Goal: Transaction & Acquisition: Purchase product/service

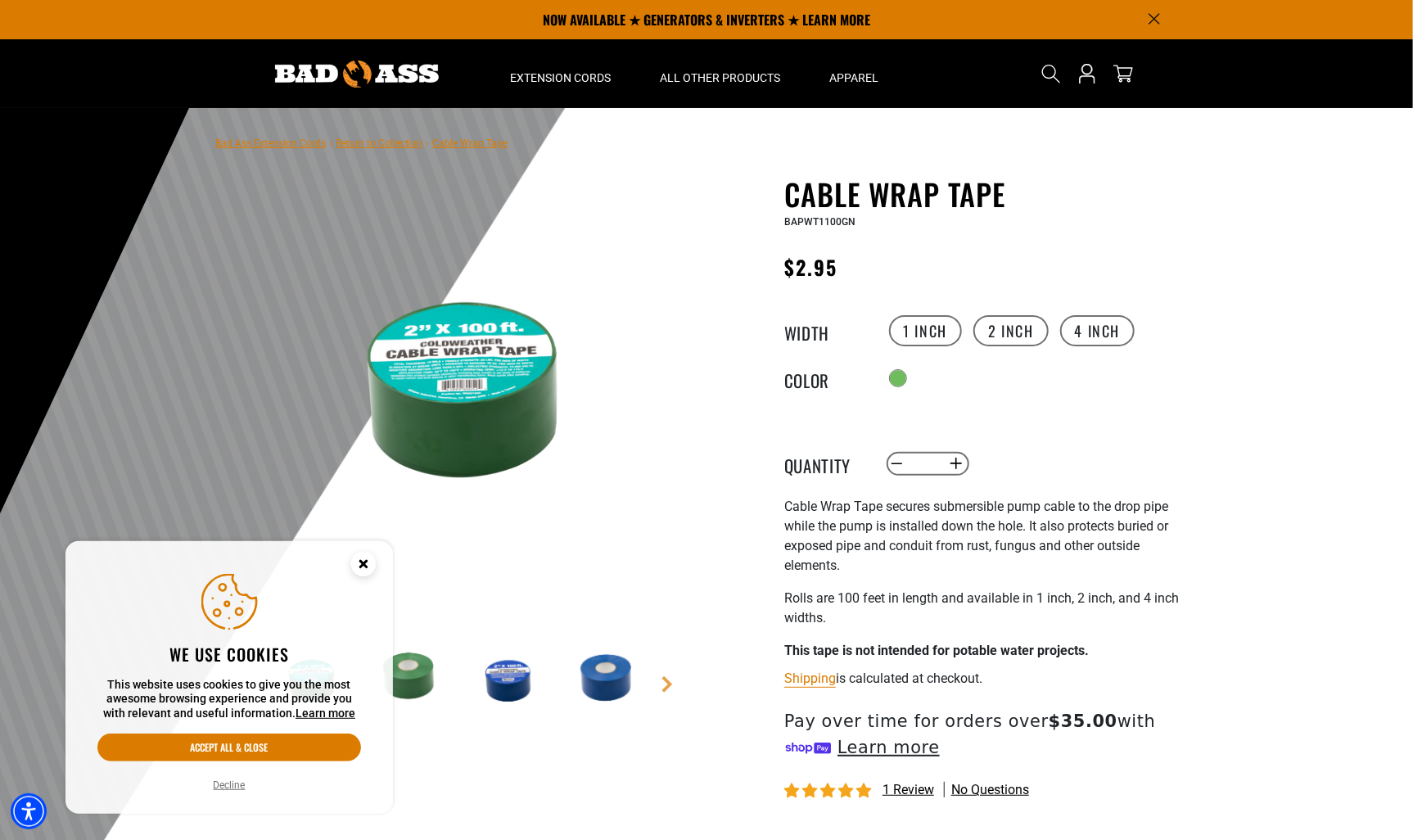
click at [362, 573] on circle "Close this option" at bounding box center [364, 564] width 24 height 24
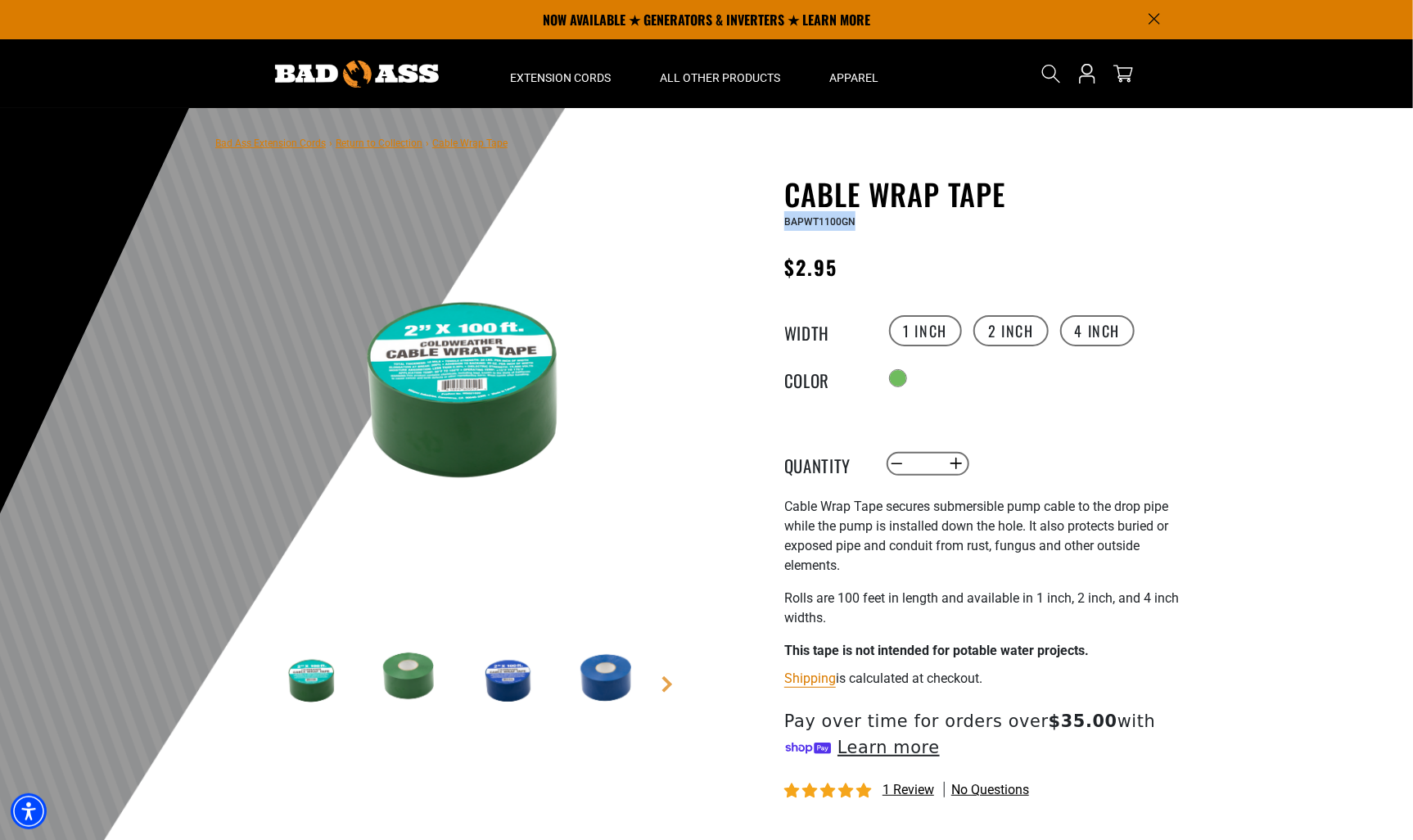
drag, startPoint x: 873, startPoint y: 228, endPoint x: 777, endPoint y: 221, distance: 96.3
click at [777, 221] on div "Cable Wrap Tape Cable Wrap Tape BAPWT1100GN Regular price $2.95 Regular price S…" at bounding box center [953, 588] width 467 height 822
drag, startPoint x: 1002, startPoint y: 193, endPoint x: 788, endPoint y: 184, distance: 214.2
click at [788, 184] on h1 "Cable Wrap Tape" at bounding box center [984, 193] width 401 height 34
copy h1 "Cable Wrap Tape"
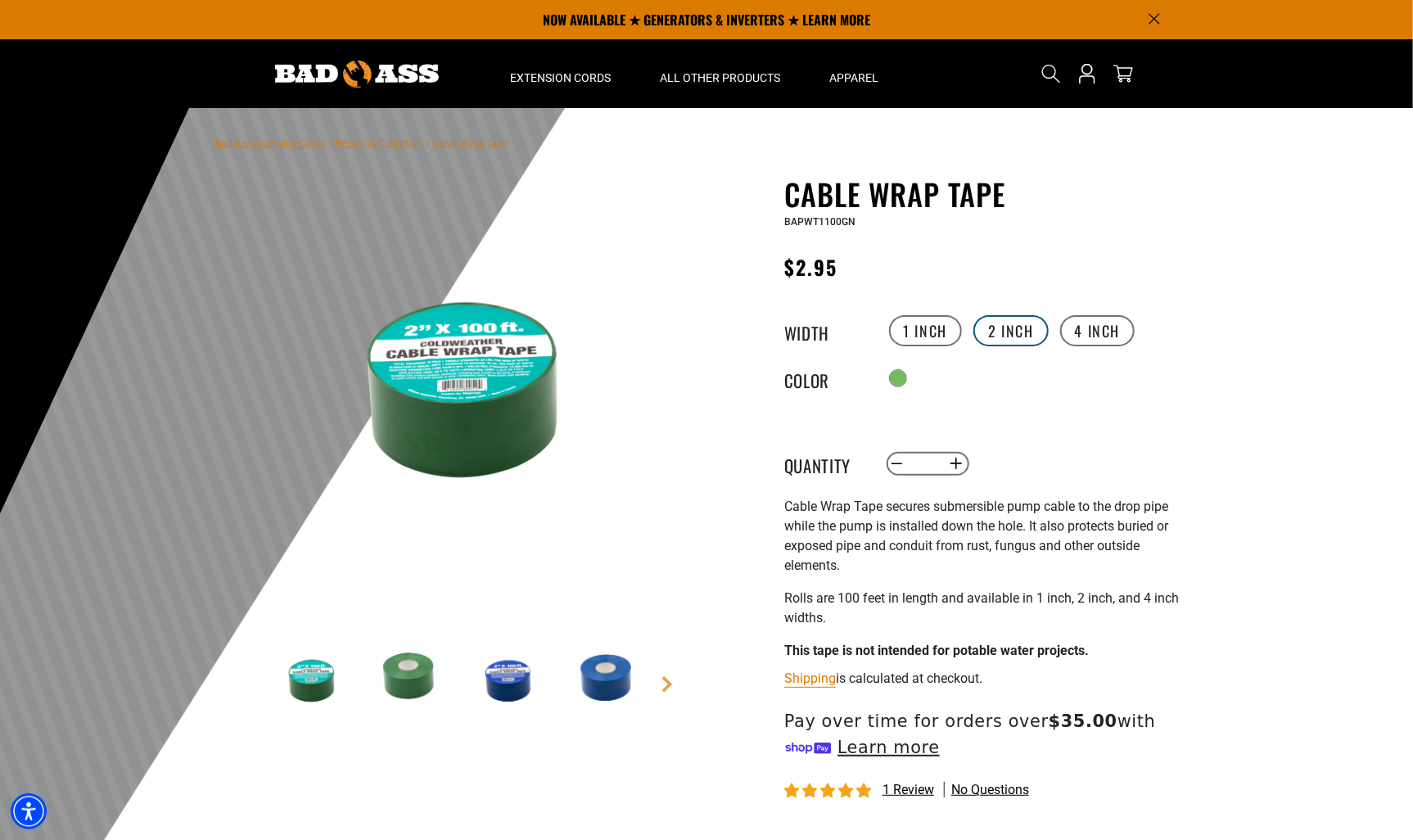
click at [1008, 337] on label "2 inch" at bounding box center [1010, 330] width 75 height 31
click at [1095, 337] on label "4 inch" at bounding box center [1098, 330] width 75 height 31
click at [1005, 332] on label "2 inch" at bounding box center [1010, 330] width 75 height 31
click at [901, 330] on label "1 inch" at bounding box center [926, 330] width 73 height 31
click at [1005, 326] on label "2 inch" at bounding box center [1010, 330] width 75 height 31
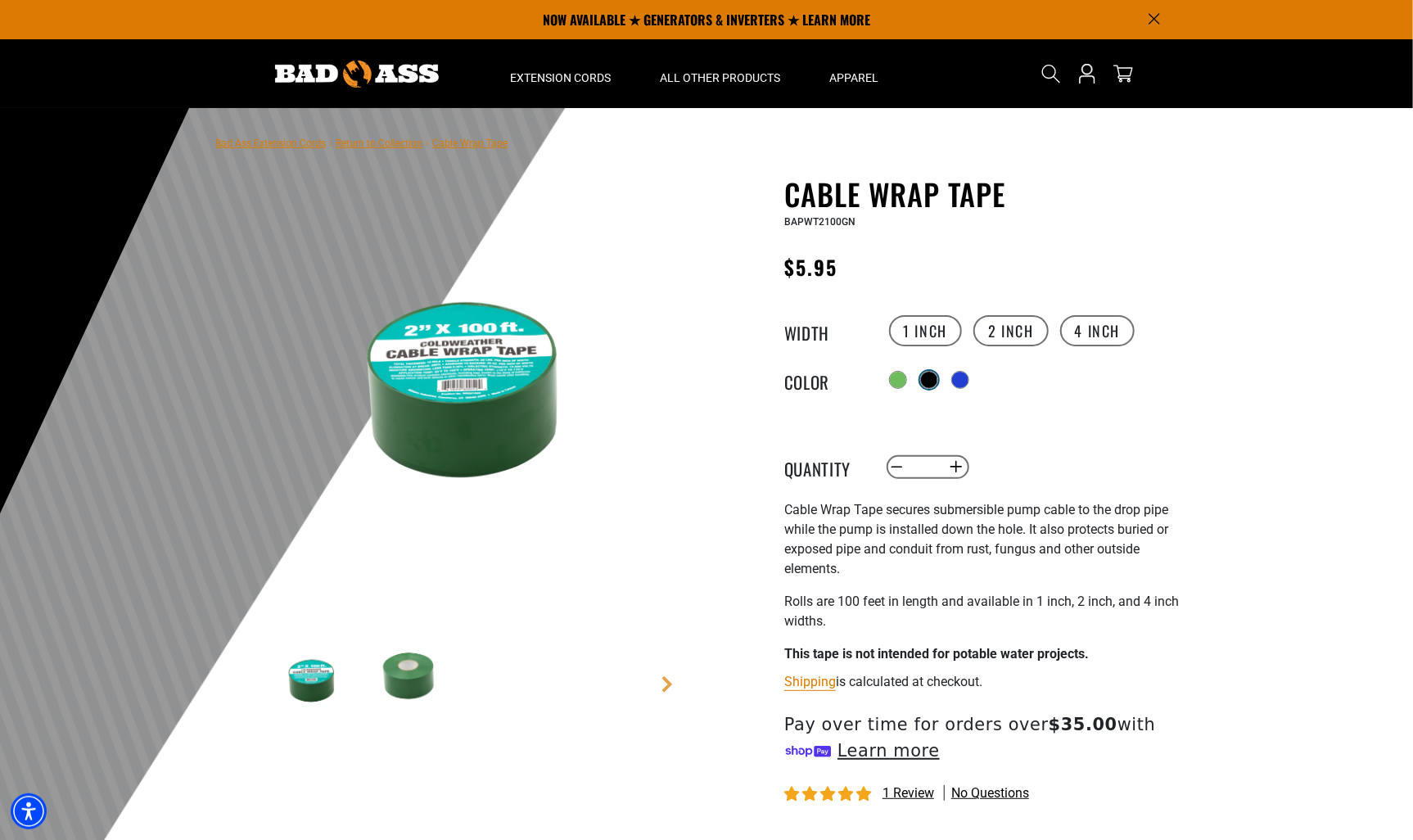
click at [933, 375] on div "Translation missing: en.products.product.variant_sold_out_or_unavailable" at bounding box center [929, 380] width 17 height 17
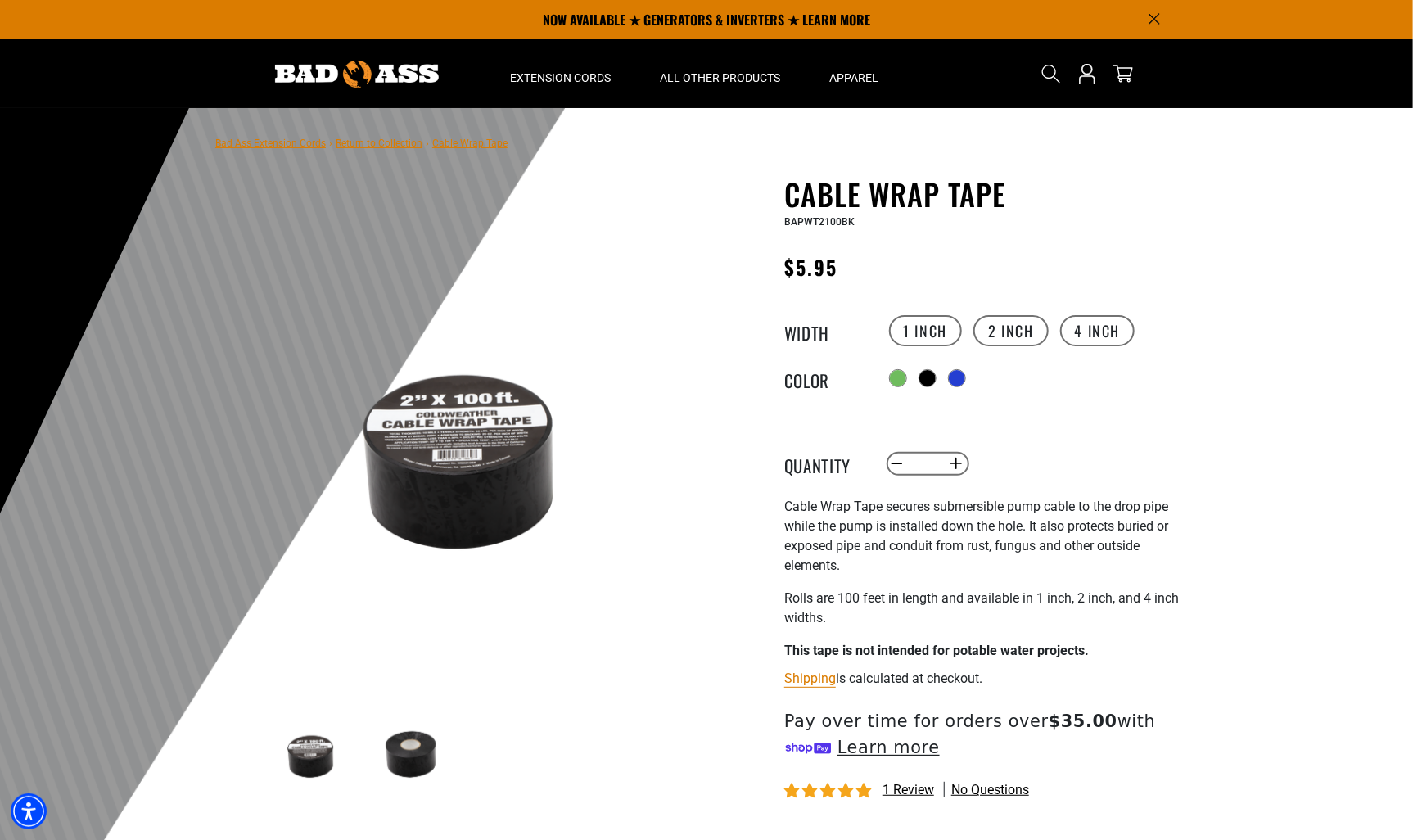
click at [462, 432] on img at bounding box center [460, 454] width 394 height 394
click at [963, 468] on button "Increase quantity for Cable Wrap Tape" at bounding box center [956, 464] width 25 height 28
type input "*"
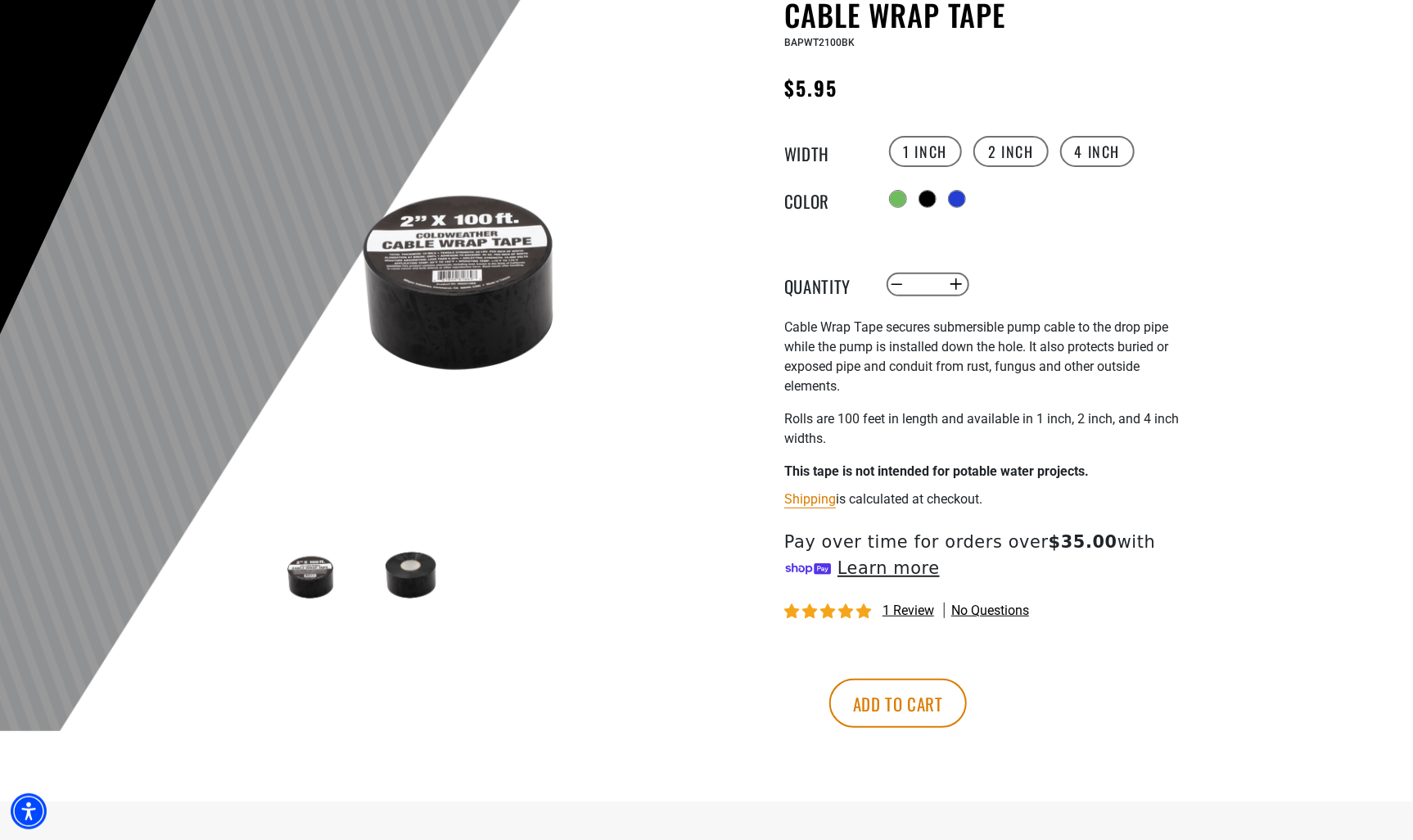
scroll to position [246, 0]
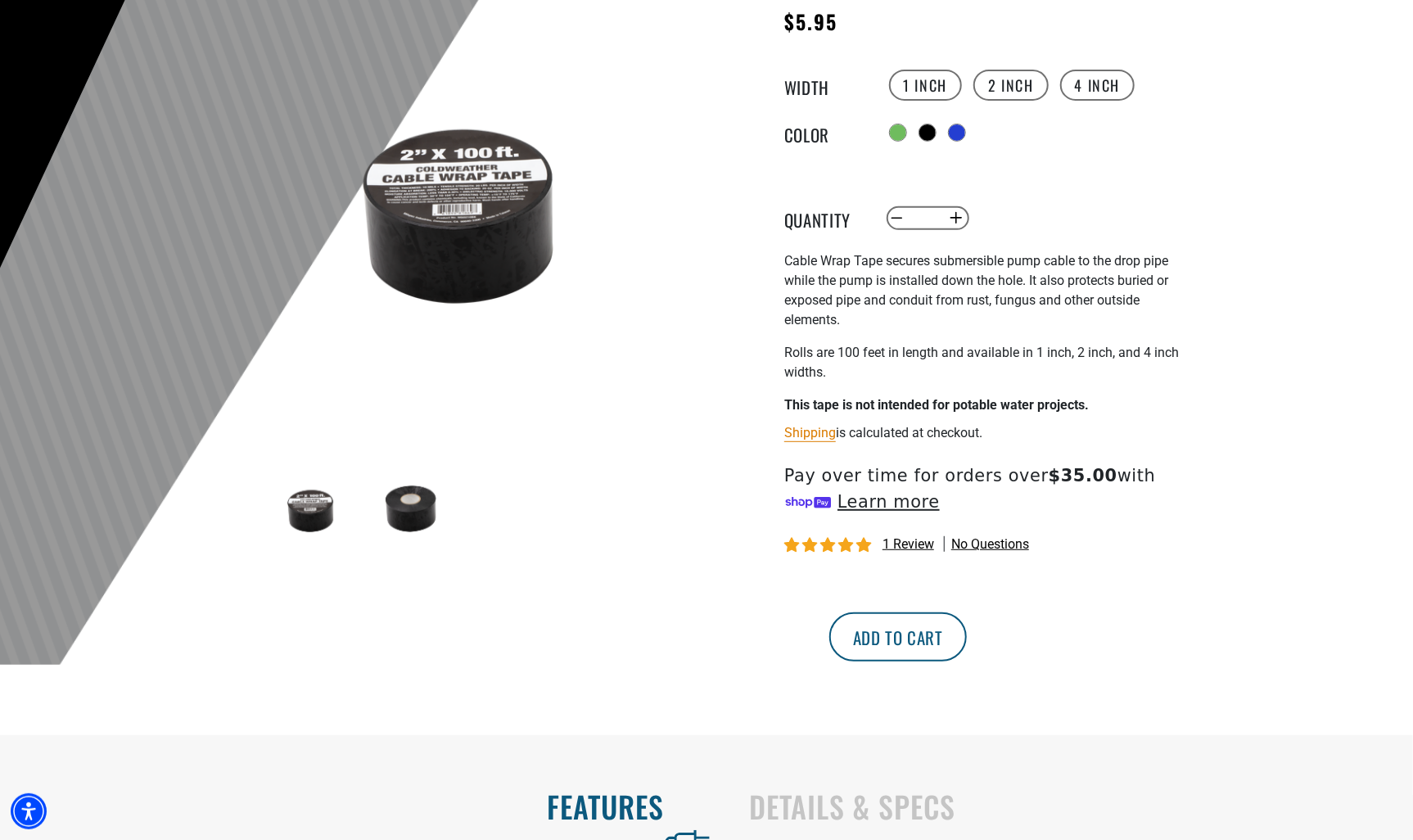
click at [966, 651] on button "Add to cart" at bounding box center [898, 636] width 138 height 49
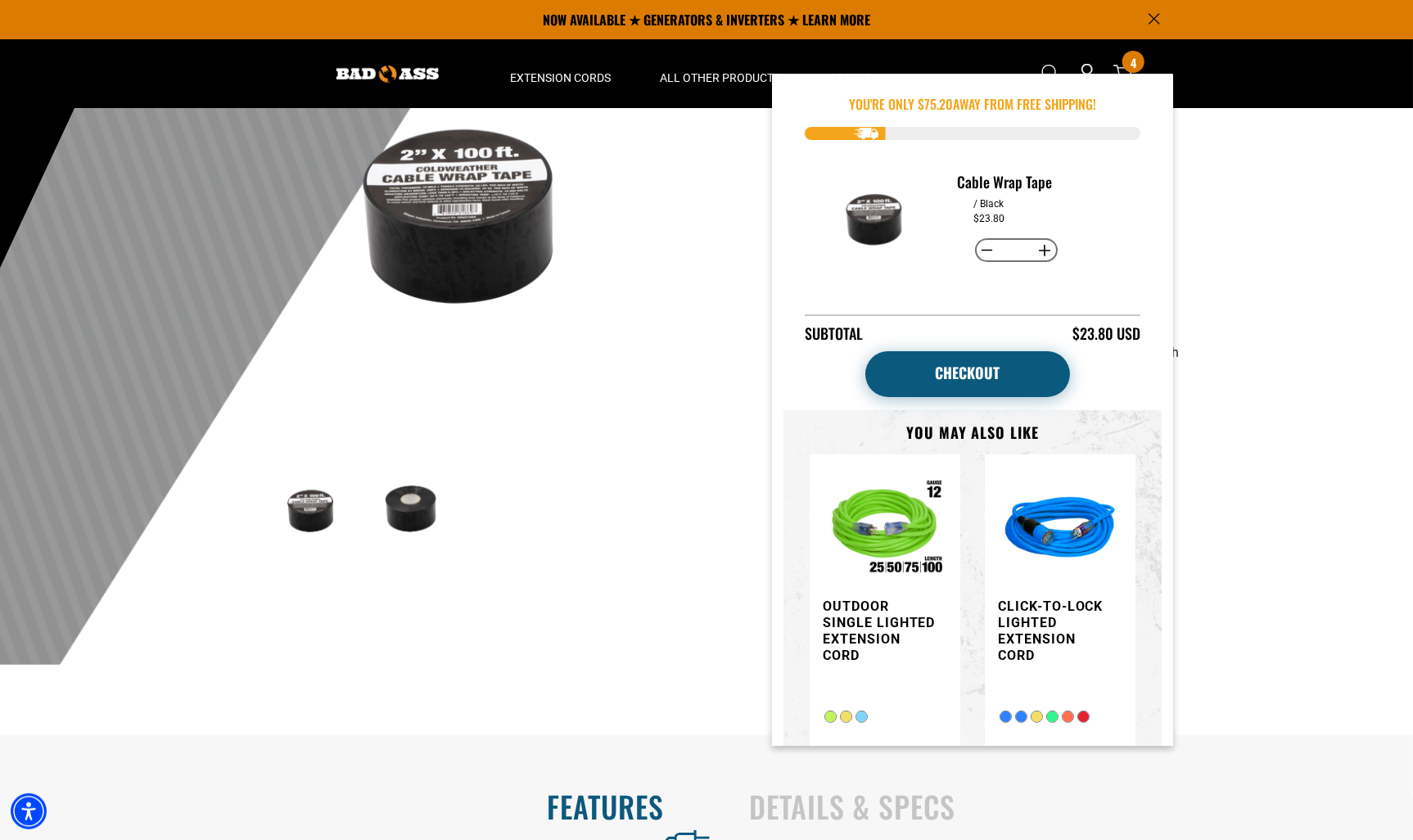
click at [953, 382] on link "Checkout" at bounding box center [967, 374] width 205 height 46
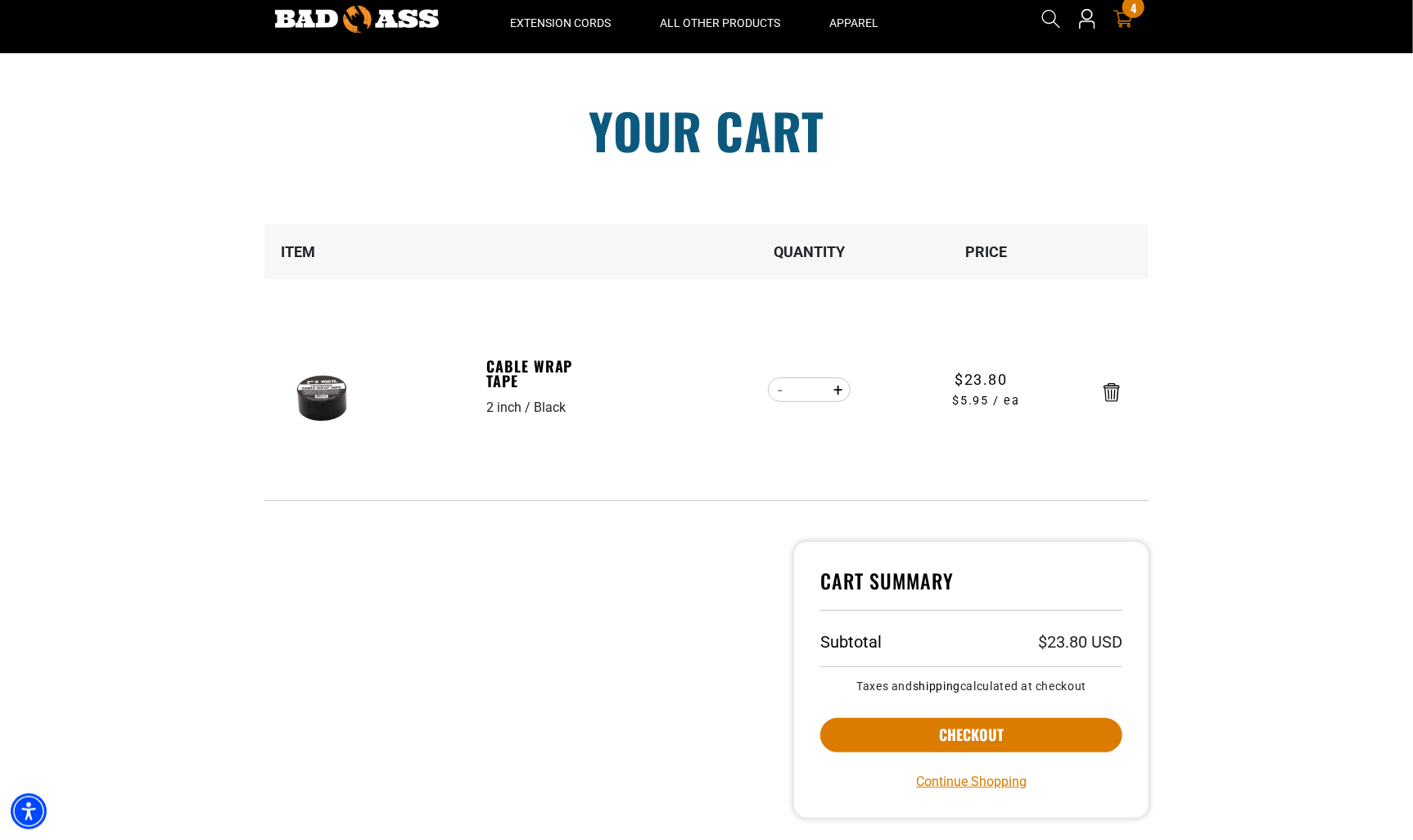
scroll to position [164, 0]
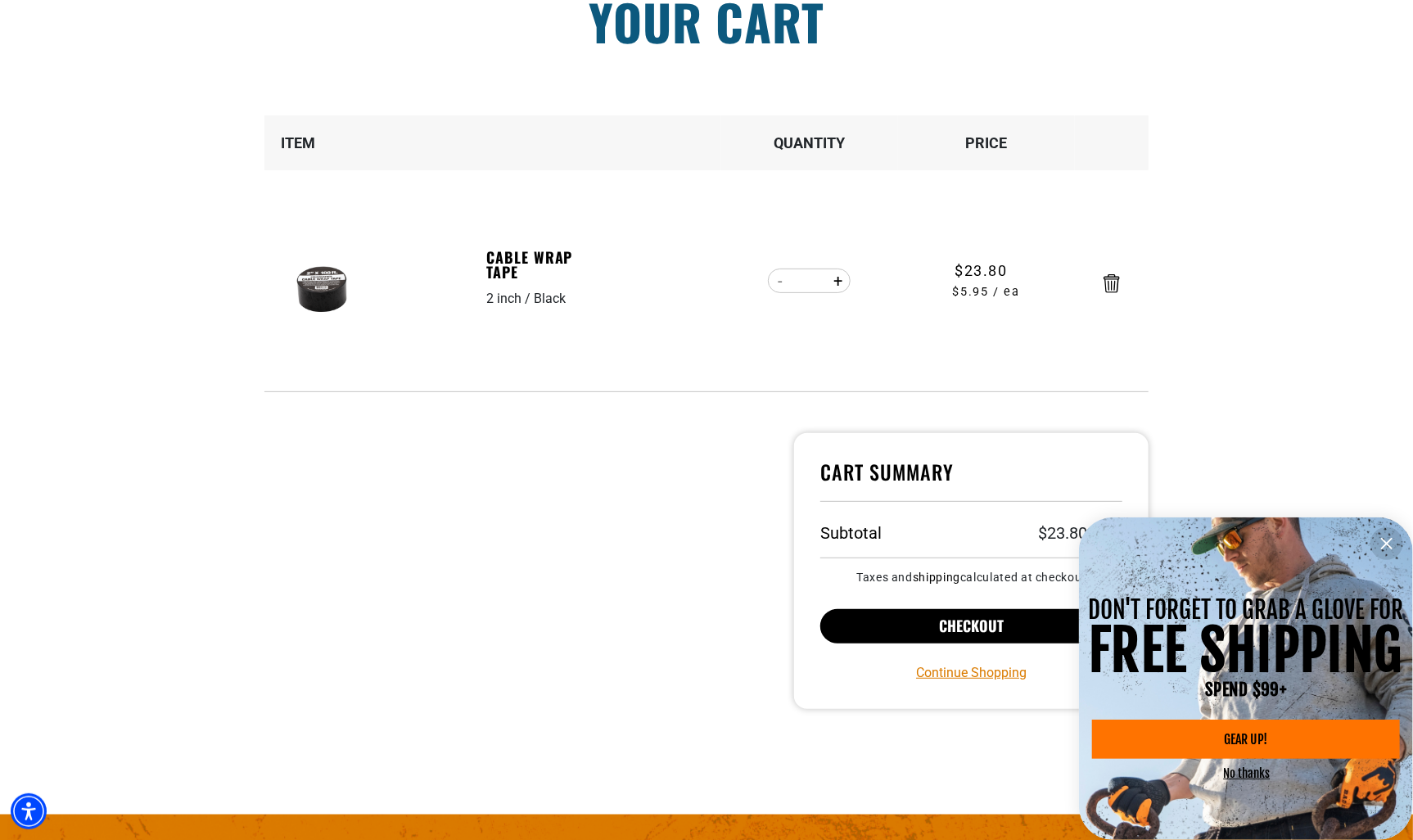
click at [980, 626] on button "Checkout" at bounding box center [971, 626] width 302 height 34
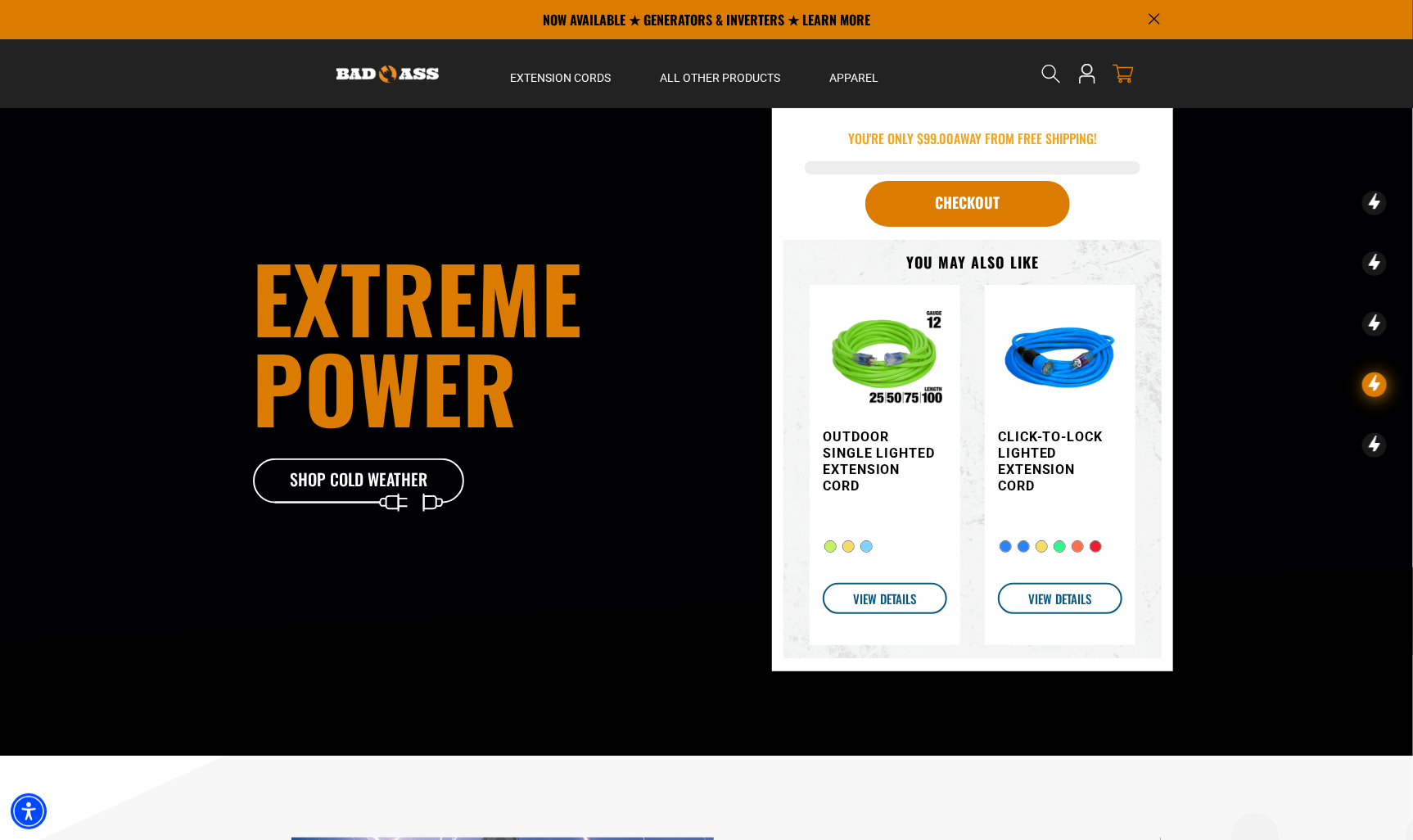
click at [1120, 64] on icon at bounding box center [1123, 73] width 21 height 21
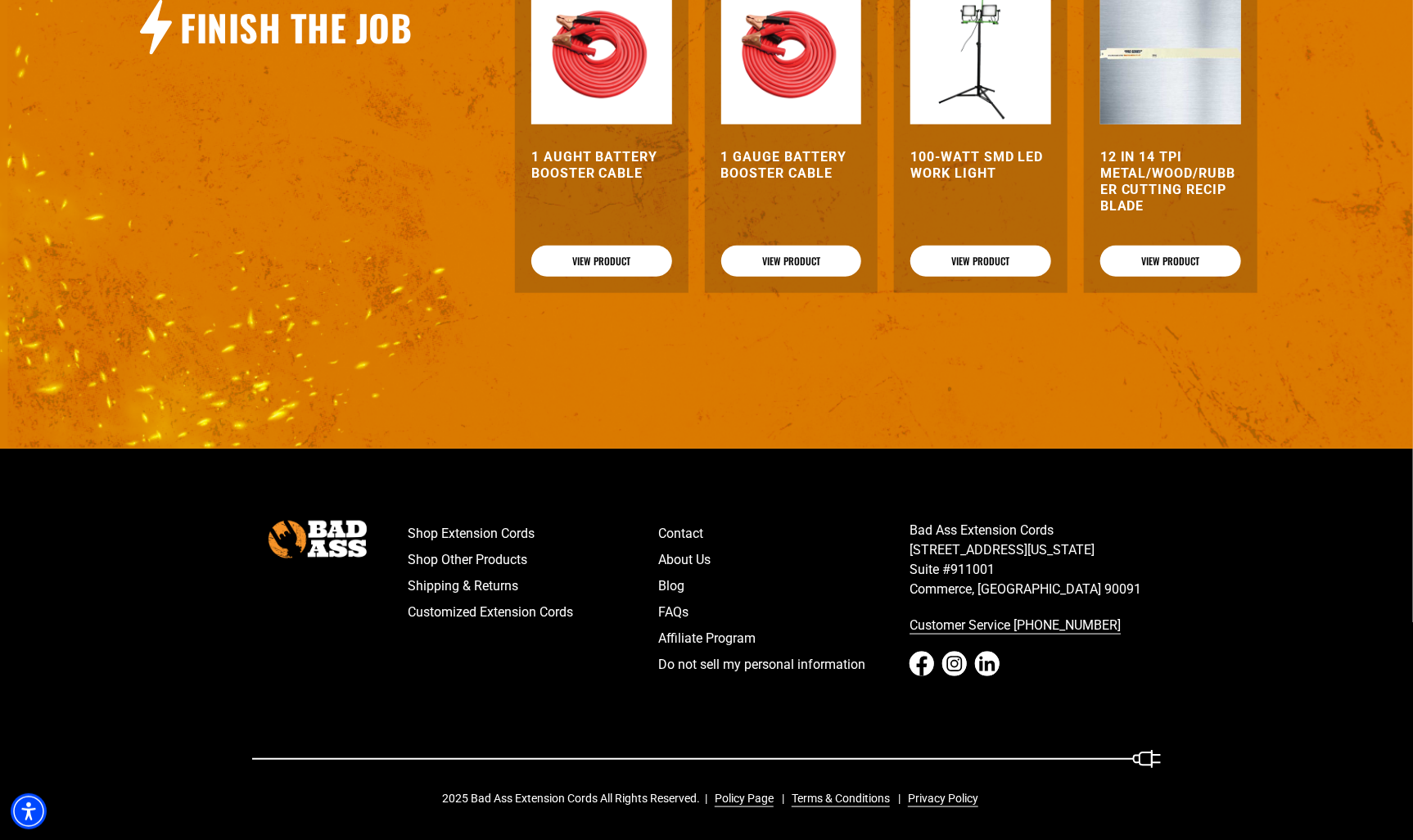
scroll to position [835, 0]
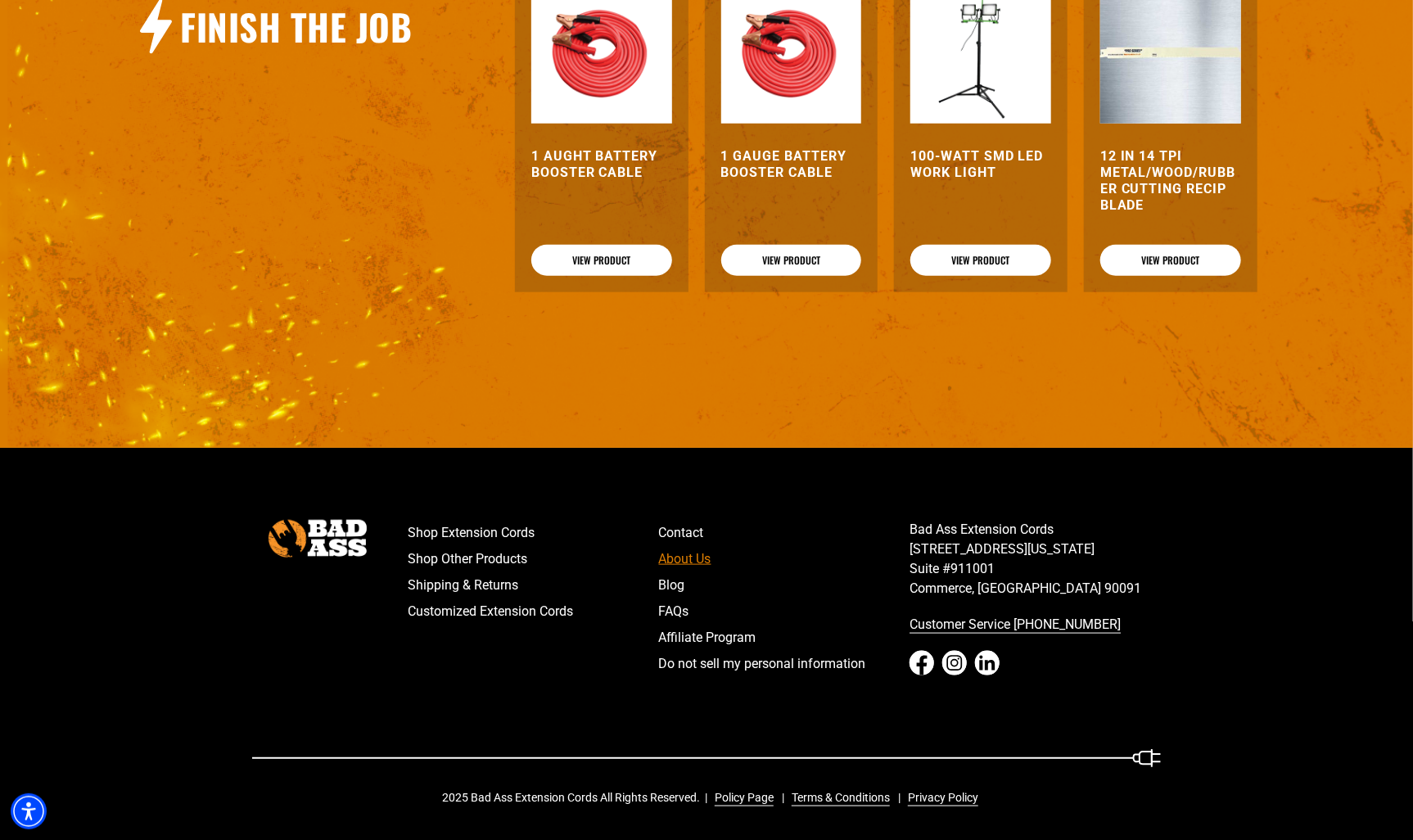
click at [694, 560] on link "About Us" at bounding box center [784, 559] width 251 height 26
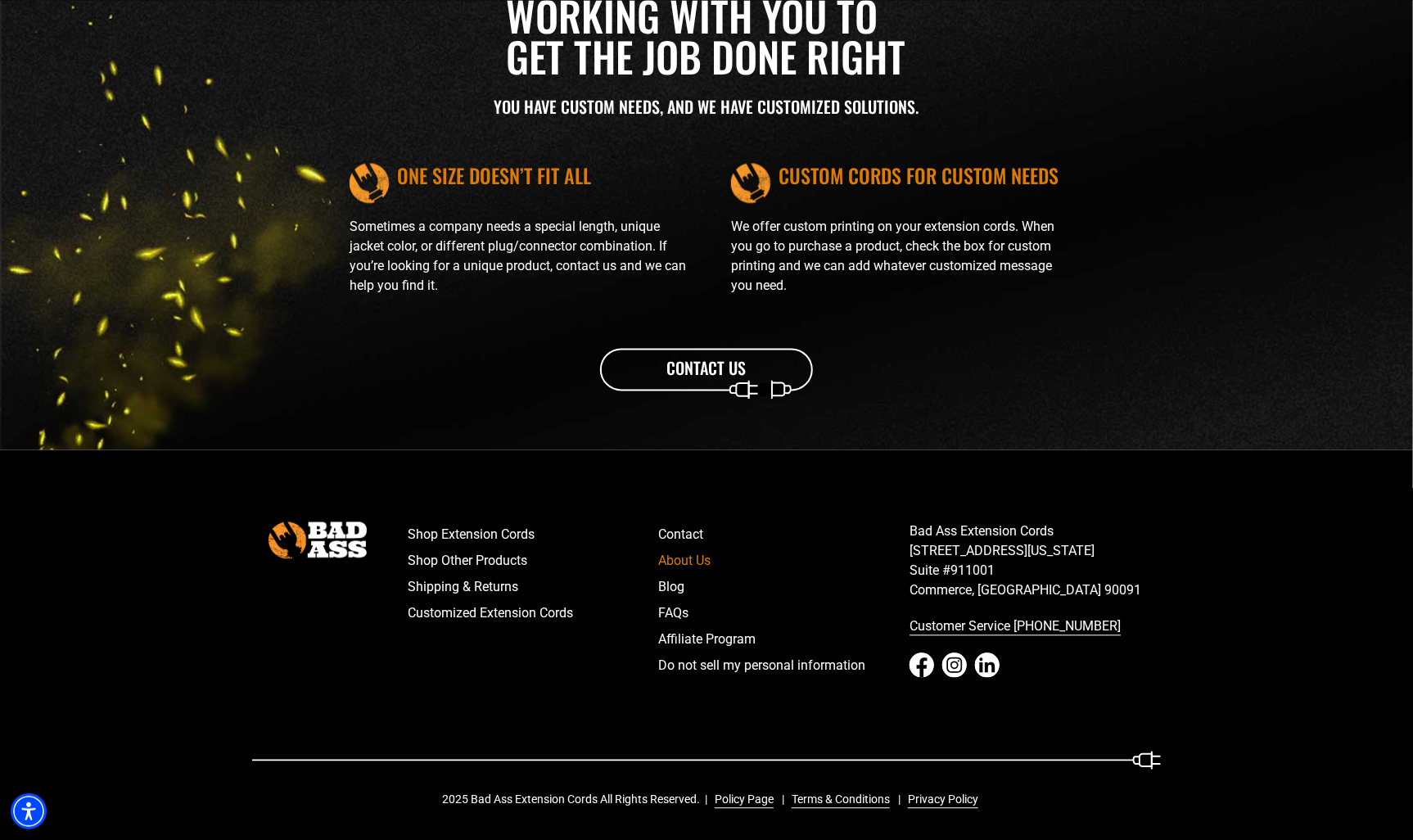
scroll to position [1803, 0]
click at [698, 528] on link "Contact" at bounding box center [784, 533] width 251 height 26
